Goal: Transaction & Acquisition: Book appointment/travel/reservation

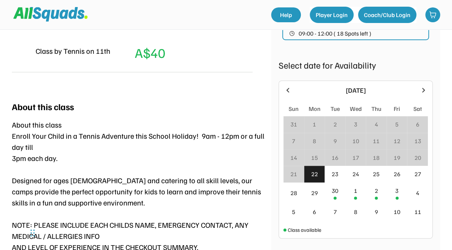
scroll to position [240, 0]
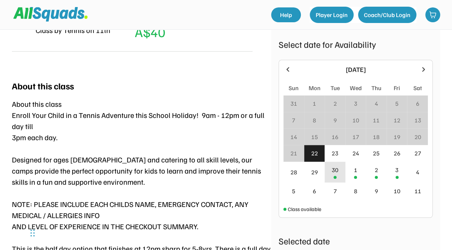
click at [337, 175] on div "30" at bounding box center [335, 172] width 21 height 21
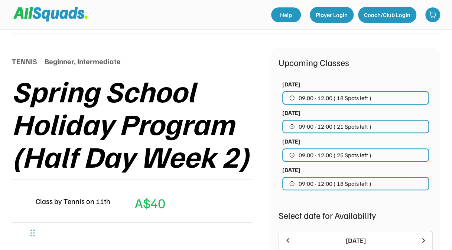
scroll to position [0, 0]
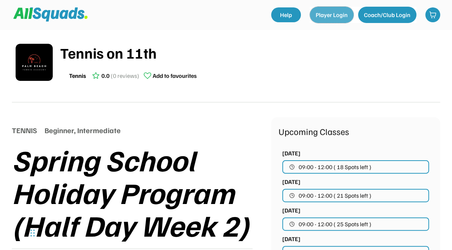
click at [321, 13] on button "Player Login" at bounding box center [332, 15] width 44 height 16
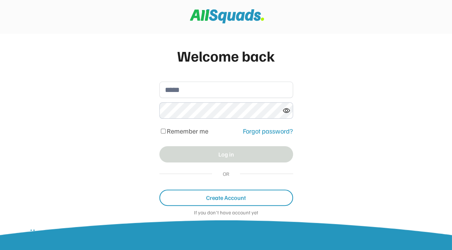
click at [210, 90] on input "email" at bounding box center [226, 90] width 134 height 16
type input "**********"
click at [286, 113] on icon at bounding box center [286, 110] width 7 height 7
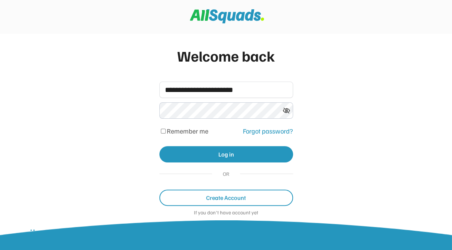
click at [317, 117] on div "**********" at bounding box center [226, 138] width 452 height 277
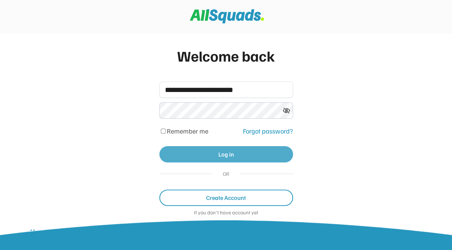
click at [232, 157] on button "Log in" at bounding box center [226, 154] width 134 height 16
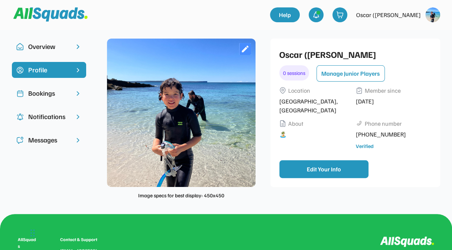
click at [56, 82] on div "Profile" at bounding box center [49, 73] width 74 height 23
click at [62, 91] on div "Bookings" at bounding box center [49, 93] width 42 height 10
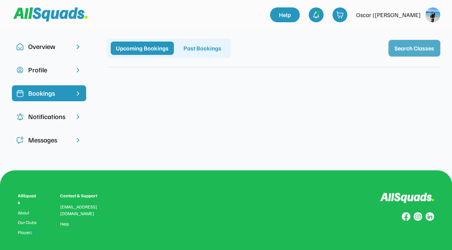
click at [400, 51] on button "Search Classes" at bounding box center [415, 48] width 52 height 16
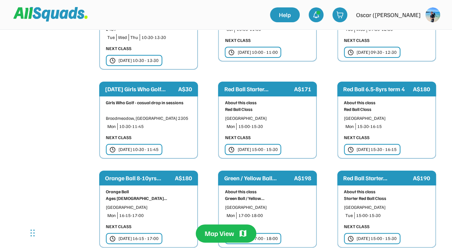
scroll to position [1292, 0]
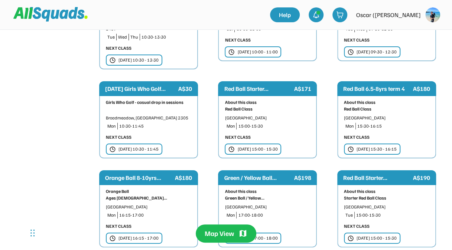
click at [256, 235] on div "[DATE] 17:00 - 18:00" at bounding box center [257, 238] width 40 height 7
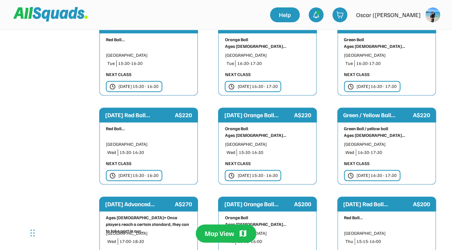
scroll to position [1534, 0]
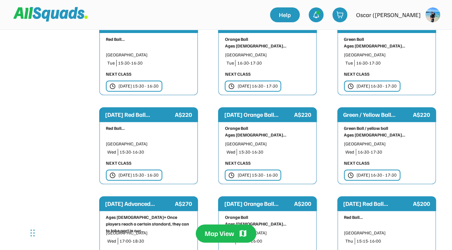
click at [366, 125] on div "Green Ball / yellow ball Ages 10 - 15..." at bounding box center [386, 131] width 85 height 13
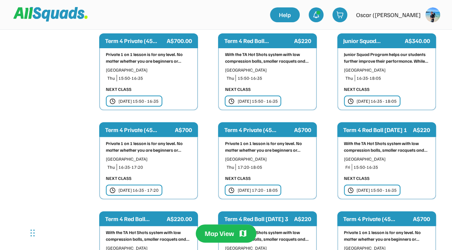
scroll to position [2075, 0]
